Goal: Information Seeking & Learning: Learn about a topic

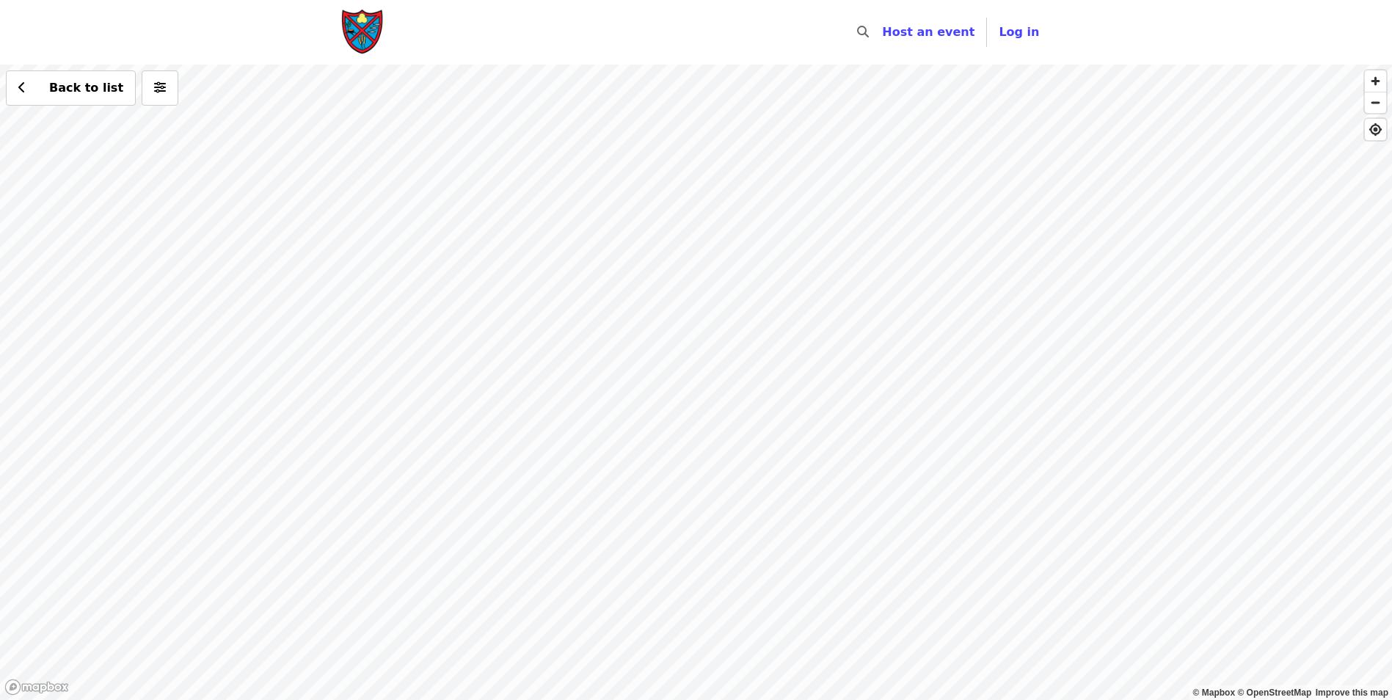
drag, startPoint x: 819, startPoint y: 551, endPoint x: 697, endPoint y: 293, distance: 284.9
click at [704, 286] on div "Back to list" at bounding box center [696, 382] width 1392 height 635
click at [636, 474] on div "Back to list" at bounding box center [696, 382] width 1392 height 635
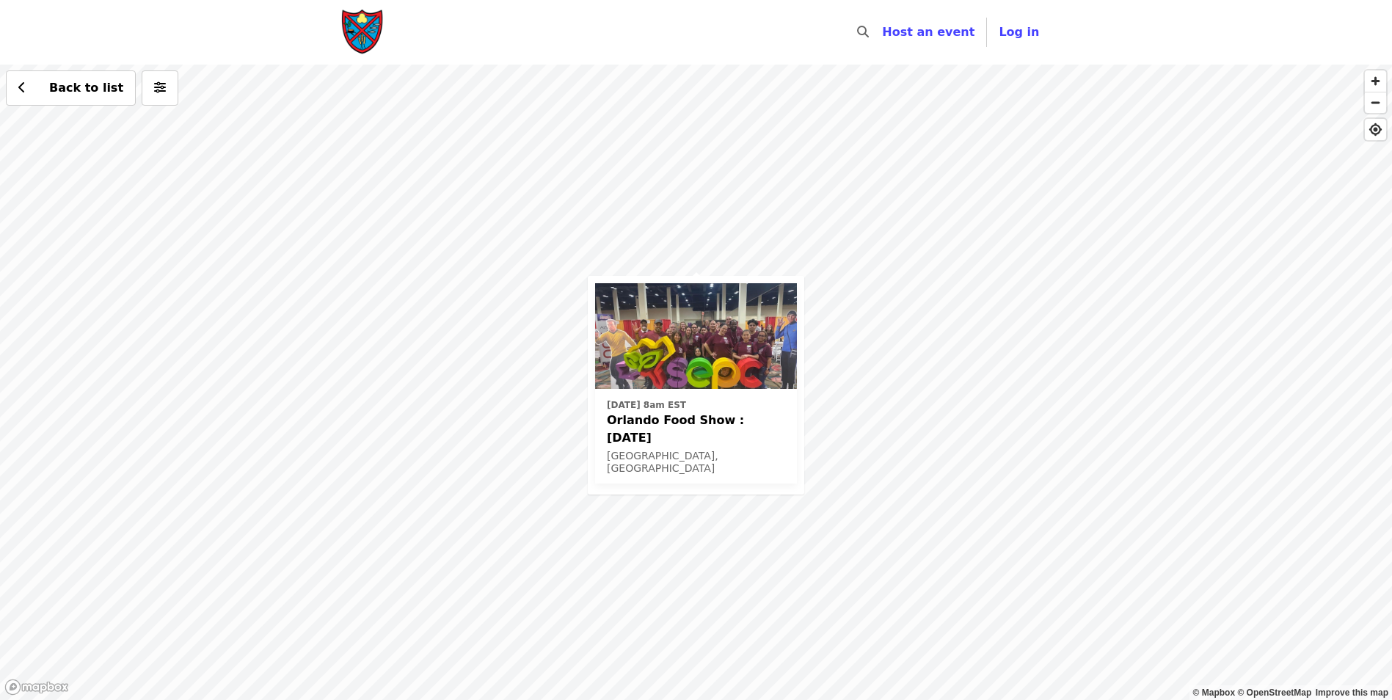
click at [707, 264] on div "[DATE] 8am EST Orlando Food Show : [DATE] [GEOGRAPHIC_DATA], [GEOGRAPHIC_DATA] …" at bounding box center [696, 382] width 1392 height 635
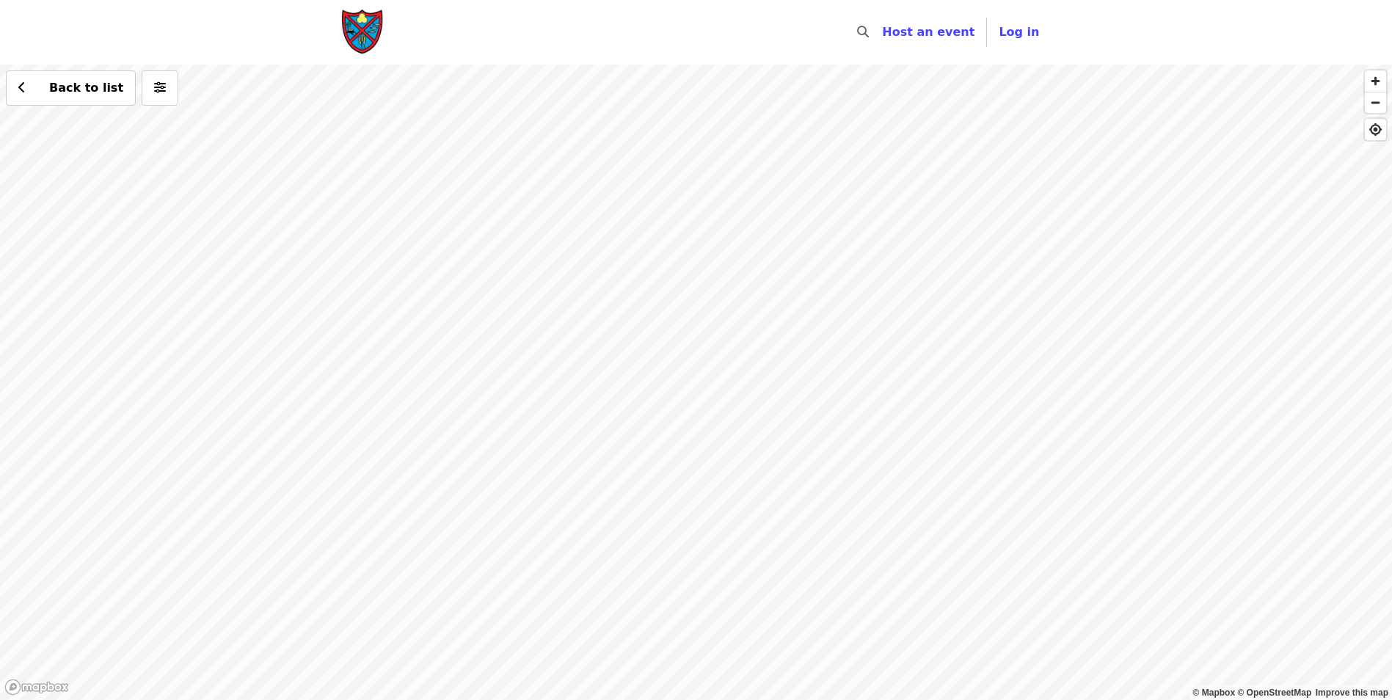
click at [660, 167] on div "Back to list" at bounding box center [696, 382] width 1392 height 635
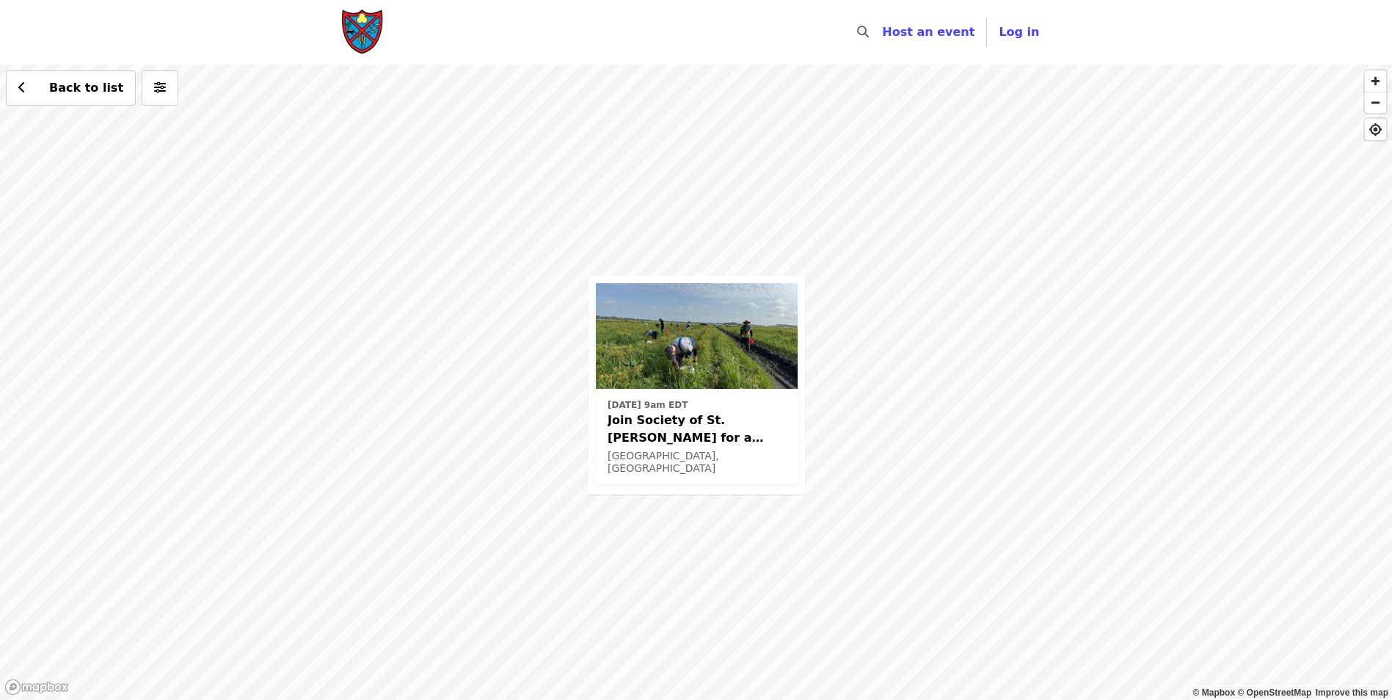
click at [1029, 225] on div "[DATE] 9am EDT Join Society of St. [PERSON_NAME] for a Glean in Mt. [PERSON_NAM…" at bounding box center [696, 382] width 1392 height 635
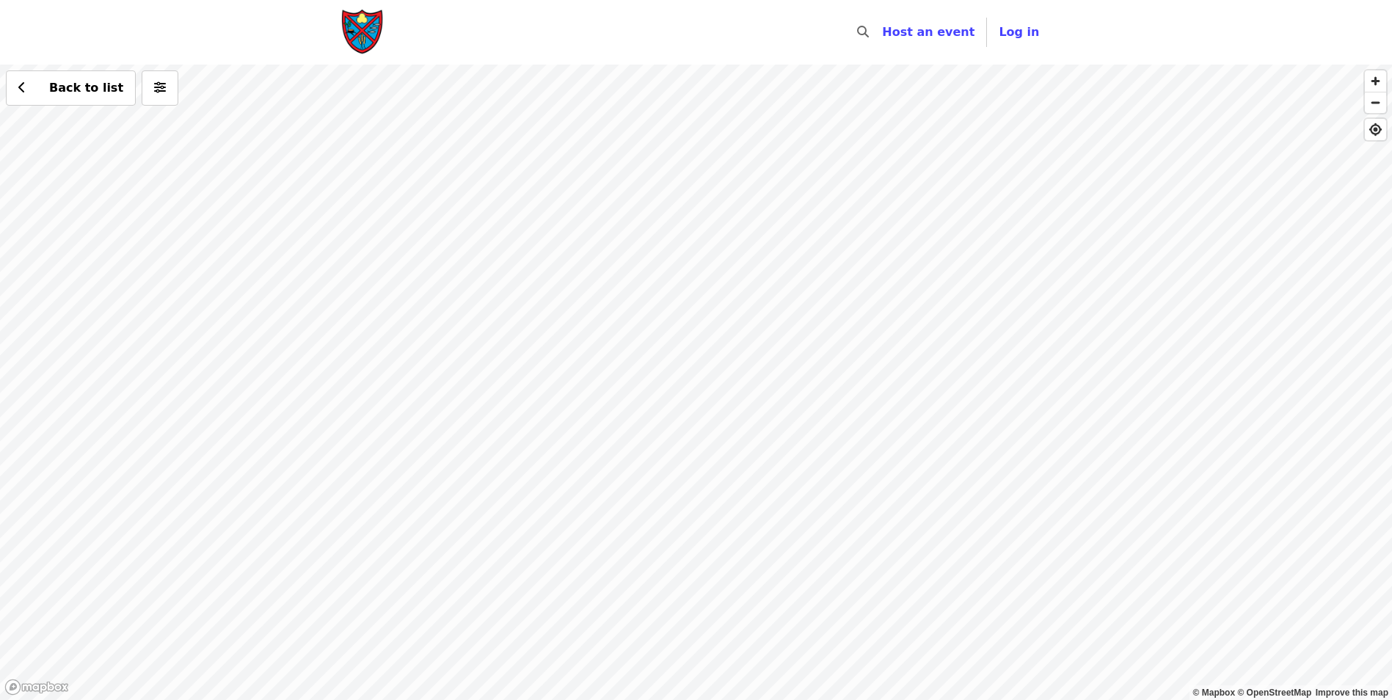
drag, startPoint x: 748, startPoint y: 244, endPoint x: 764, endPoint y: 527, distance: 284.4
click at [768, 534] on div "Back to list" at bounding box center [696, 382] width 1392 height 635
click at [773, 282] on div "Back to list" at bounding box center [696, 382] width 1392 height 635
drag, startPoint x: 536, startPoint y: 213, endPoint x: 781, endPoint y: 507, distance: 382.3
click at [896, 525] on div "See 2 actions at this location Back to list" at bounding box center [696, 382] width 1392 height 635
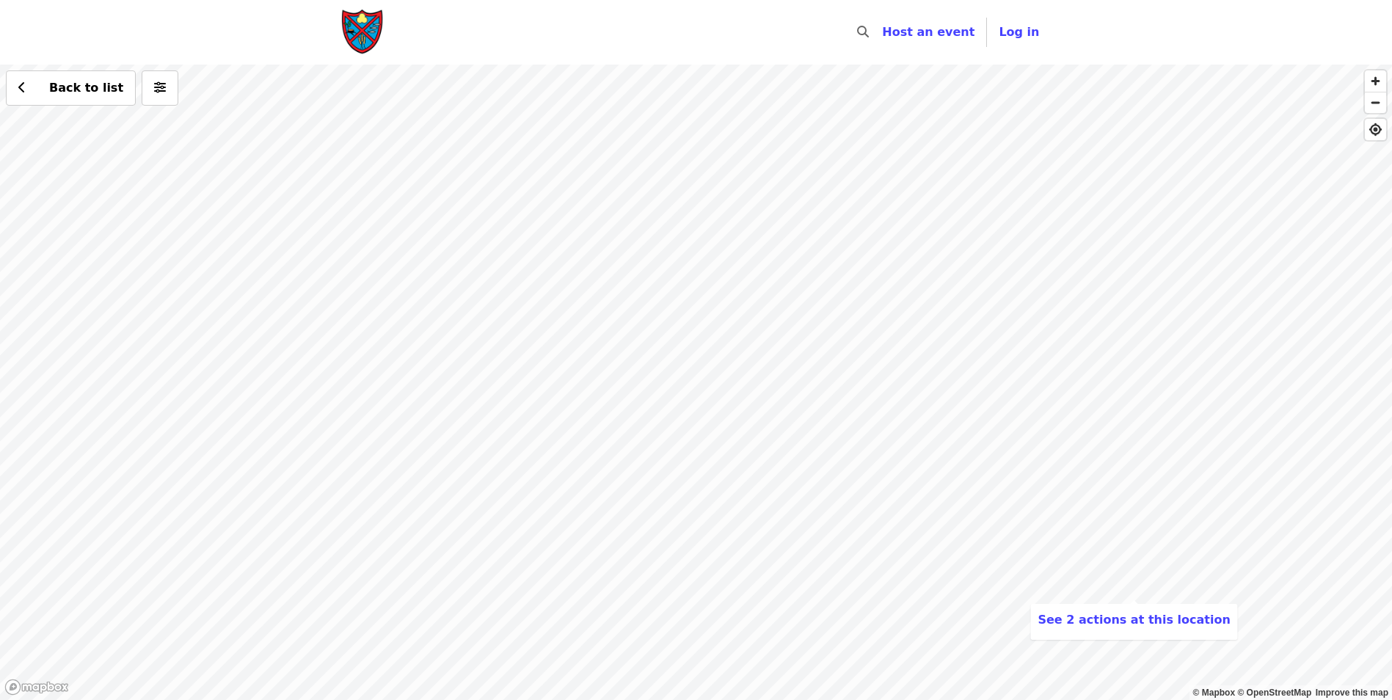
click at [271, 302] on div "See 2 actions at this location Back to list" at bounding box center [696, 382] width 1392 height 635
click at [264, 291] on div "Back to list" at bounding box center [696, 382] width 1392 height 635
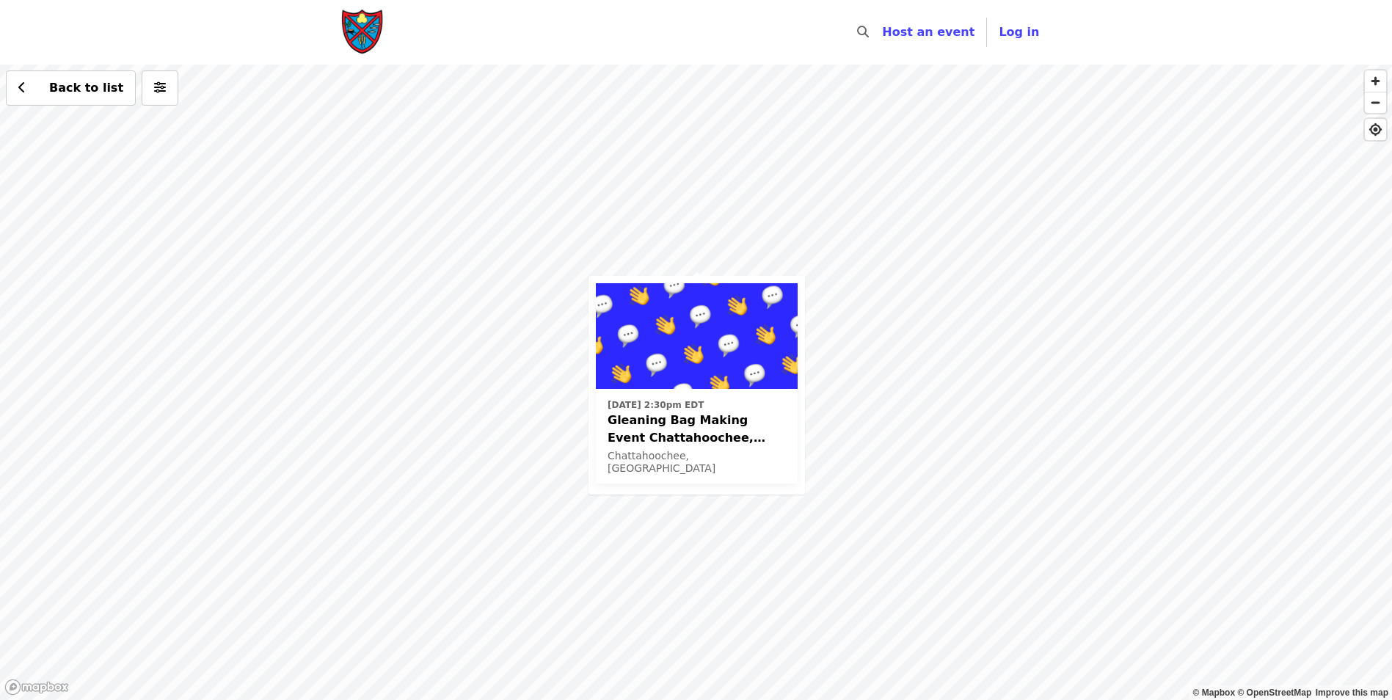
click at [698, 259] on div "[DATE] 2:30pm EDT Gleaning Bag Making Event [GEOGRAPHIC_DATA], [US_STATE] Chatt…" at bounding box center [696, 382] width 1392 height 635
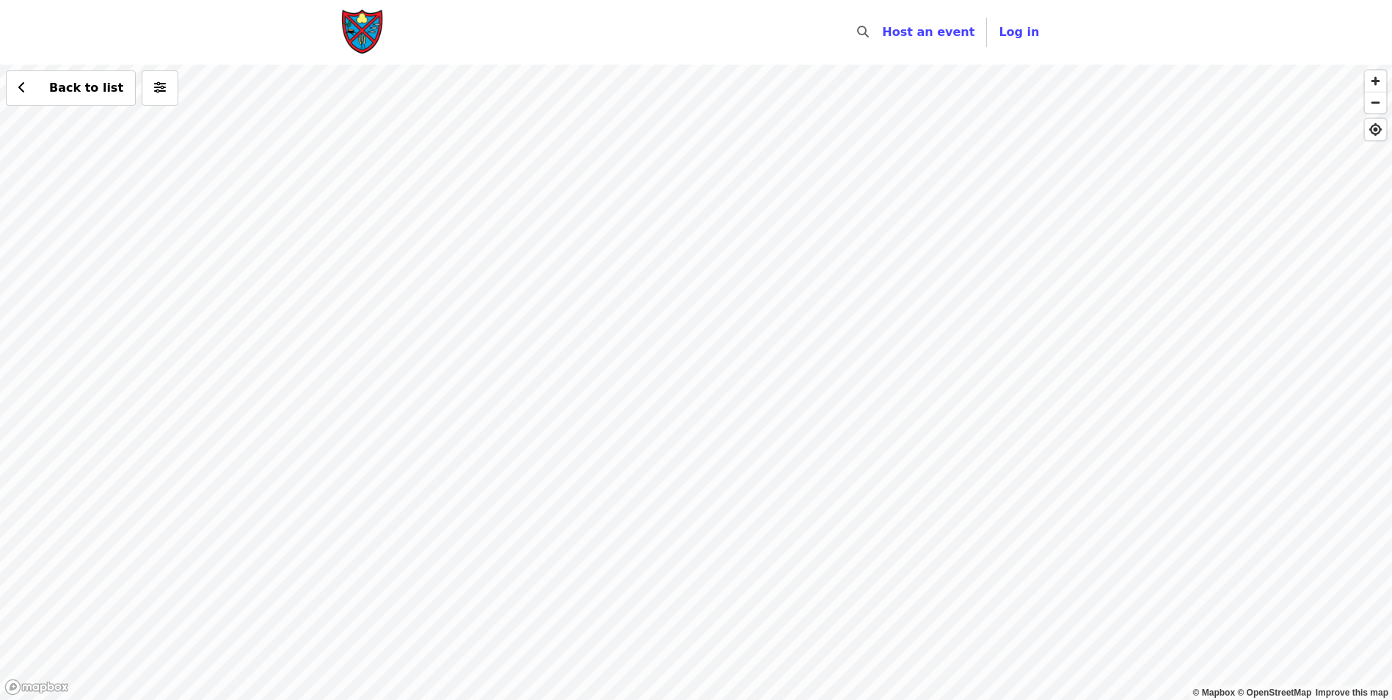
drag, startPoint x: 665, startPoint y: 311, endPoint x: 698, endPoint y: 428, distance: 121.2
click at [698, 428] on div "Back to list" at bounding box center [696, 382] width 1392 height 635
drag, startPoint x: 673, startPoint y: 315, endPoint x: 706, endPoint y: 483, distance: 171.2
click at [702, 483] on div "Back to list" at bounding box center [696, 382] width 1392 height 635
drag, startPoint x: 623, startPoint y: 445, endPoint x: 644, endPoint y: 506, distance: 65.2
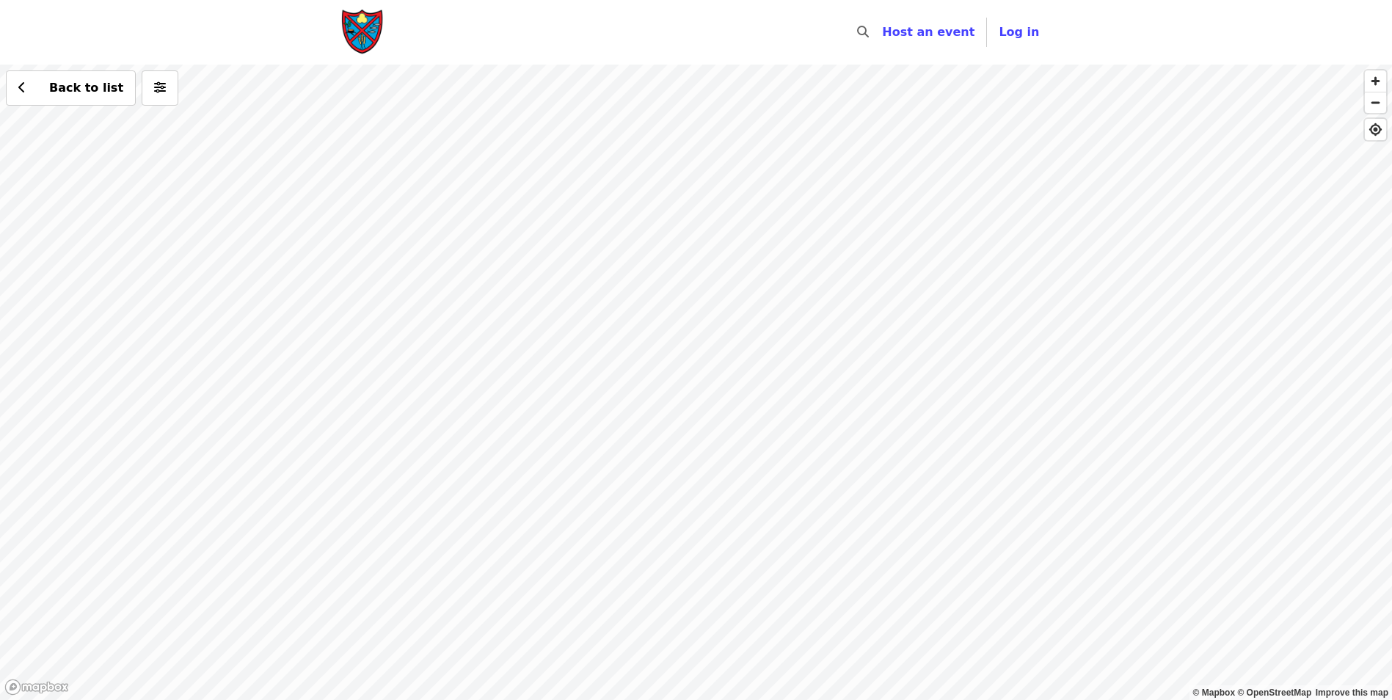
click at [644, 506] on div "Back to list" at bounding box center [696, 382] width 1392 height 635
drag, startPoint x: 589, startPoint y: 434, endPoint x: 624, endPoint y: 509, distance: 82.4
click at [624, 509] on div "Back to list" at bounding box center [696, 382] width 1392 height 635
drag, startPoint x: 601, startPoint y: 459, endPoint x: 649, endPoint y: 556, distance: 108.6
click at [649, 556] on div "Back to list" at bounding box center [696, 382] width 1392 height 635
